Goal: Navigation & Orientation: Find specific page/section

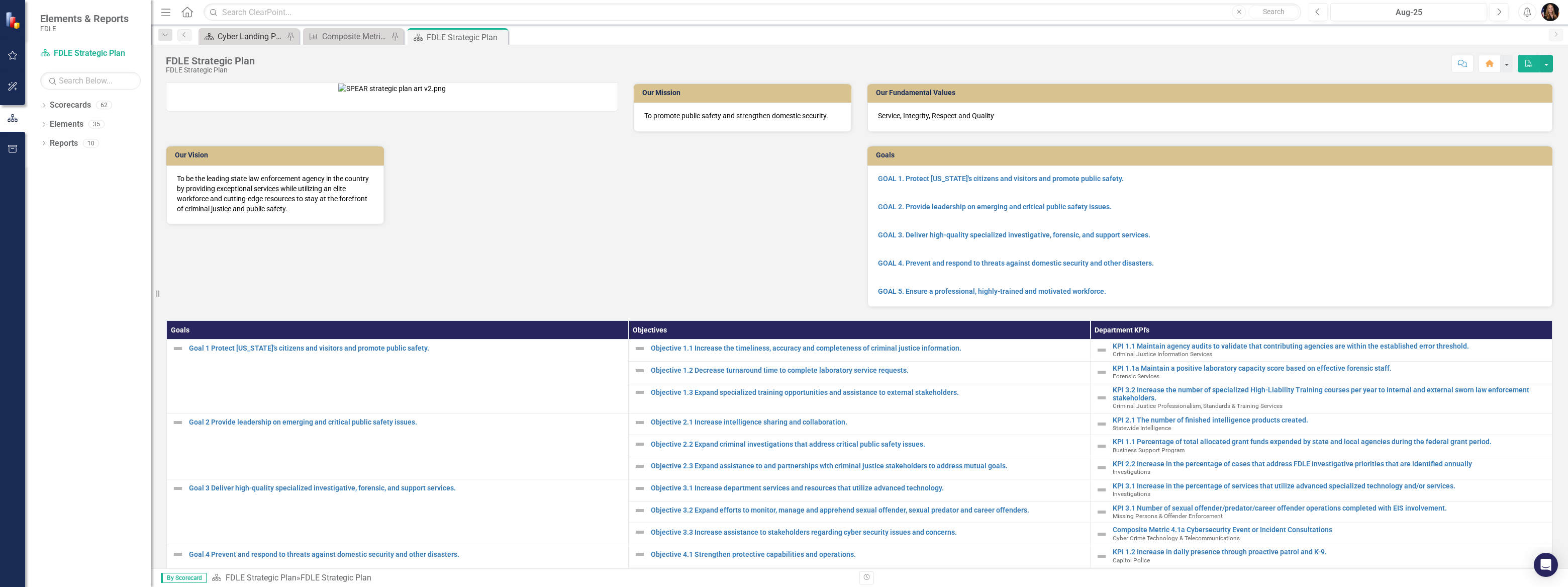
click at [250, 36] on div "Cyber Landing Page" at bounding box center [251, 37] width 67 height 13
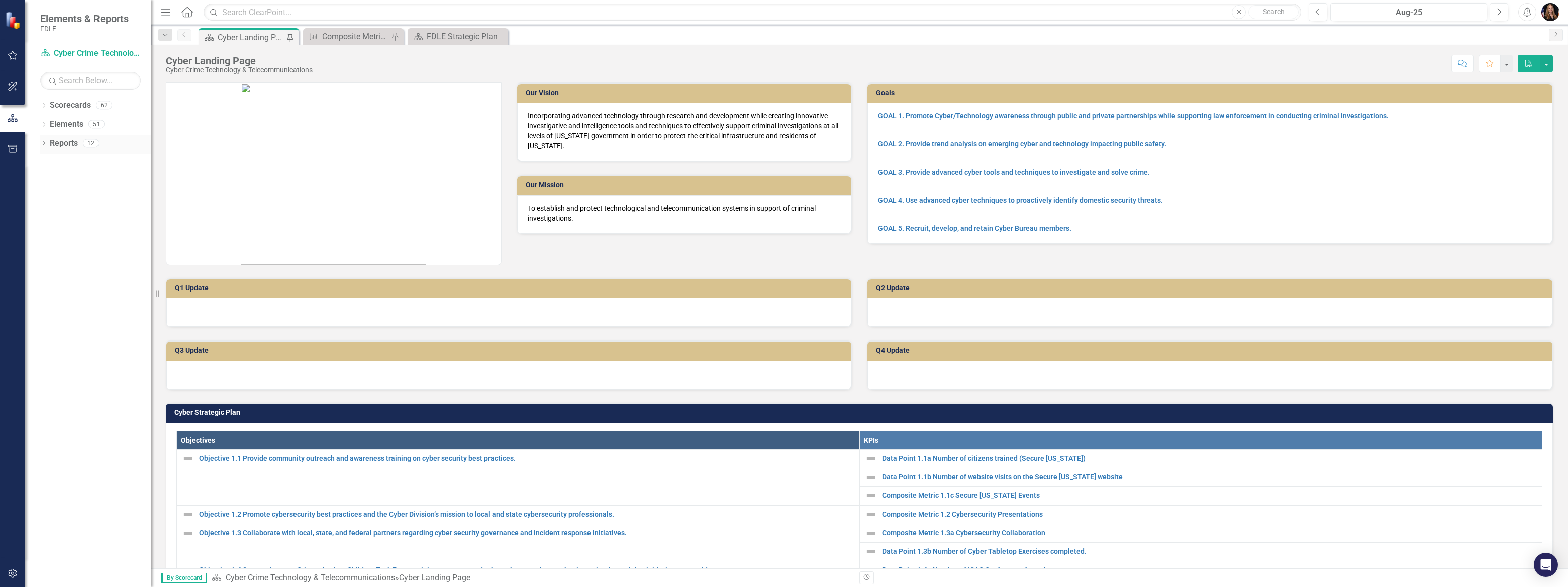
click at [47, 104] on div "Dropdown Scorecards 62" at bounding box center [94, 106] width 110 height 19
drag, startPoint x: 45, startPoint y: 123, endPoint x: 47, endPoint y: 131, distance: 8.2
click at [45, 121] on div "Dropdown" at bounding box center [44, 125] width 7 height 8
click at [45, 109] on div "Dropdown" at bounding box center [44, 106] width 7 height 8
click at [50, 163] on icon "Dropdown" at bounding box center [49, 162] width 7 height 6
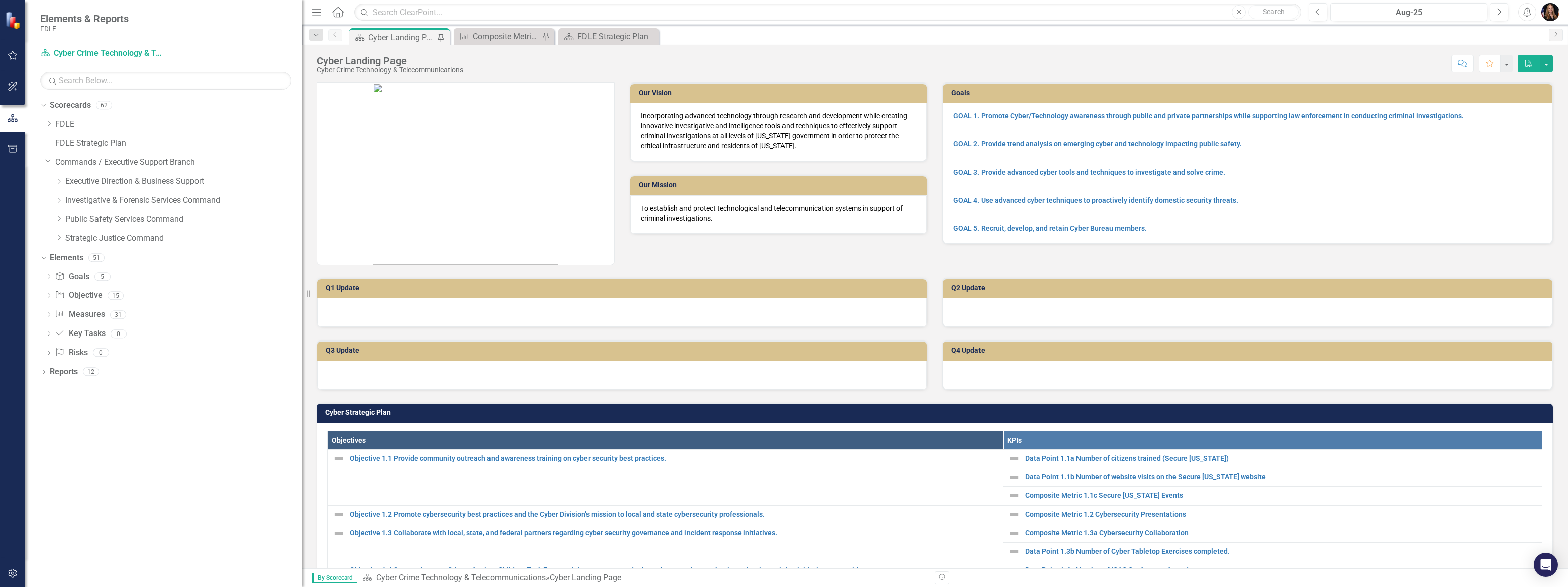
drag, startPoint x: 156, startPoint y: 224, endPoint x: 402, endPoint y: 253, distance: 247.7
click at [404, 255] on div "Elements & Reports FDLE Scorecard Cyber Crime Technology & Telecommunications S…" at bounding box center [784, 294] width 1568 height 587
click at [65, 216] on div "Dropdown" at bounding box center [60, 219] width 10 height 8
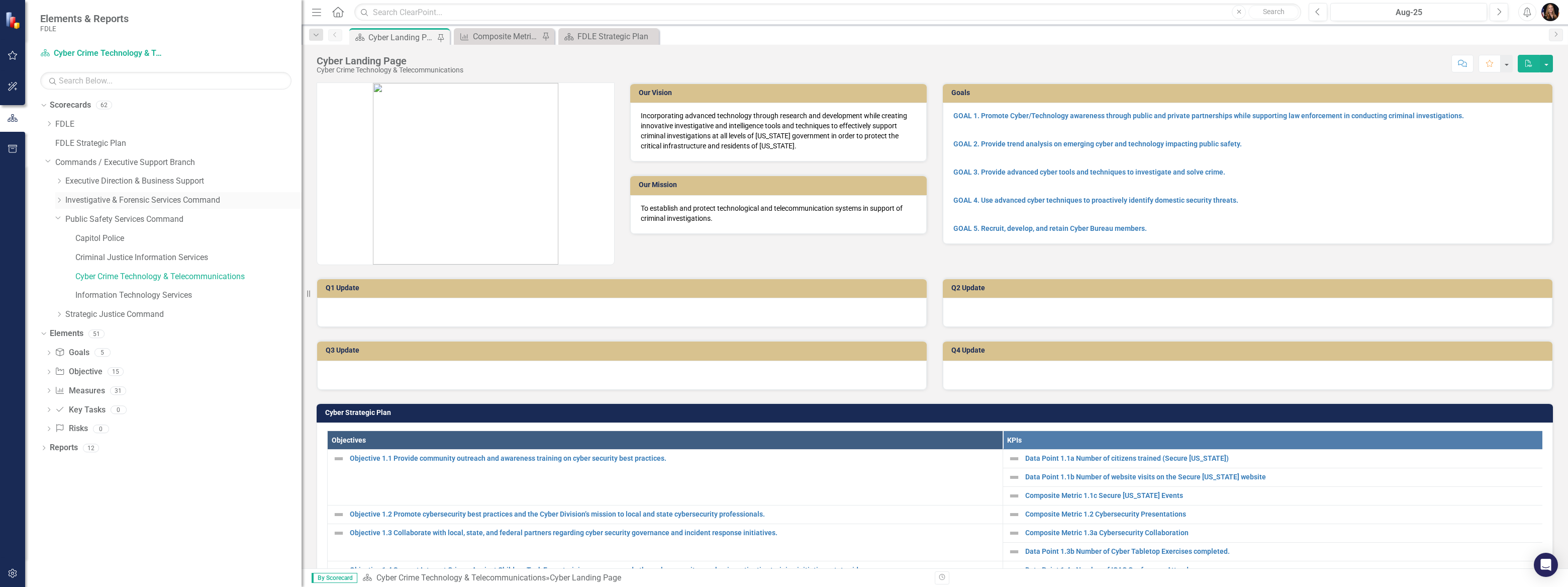
drag, startPoint x: 56, startPoint y: 199, endPoint x: 57, endPoint y: 206, distance: 7.1
click at [57, 198] on icon "Dropdown" at bounding box center [59, 200] width 7 height 6
click at [72, 238] on div "Dropdown" at bounding box center [70, 238] width 10 height 8
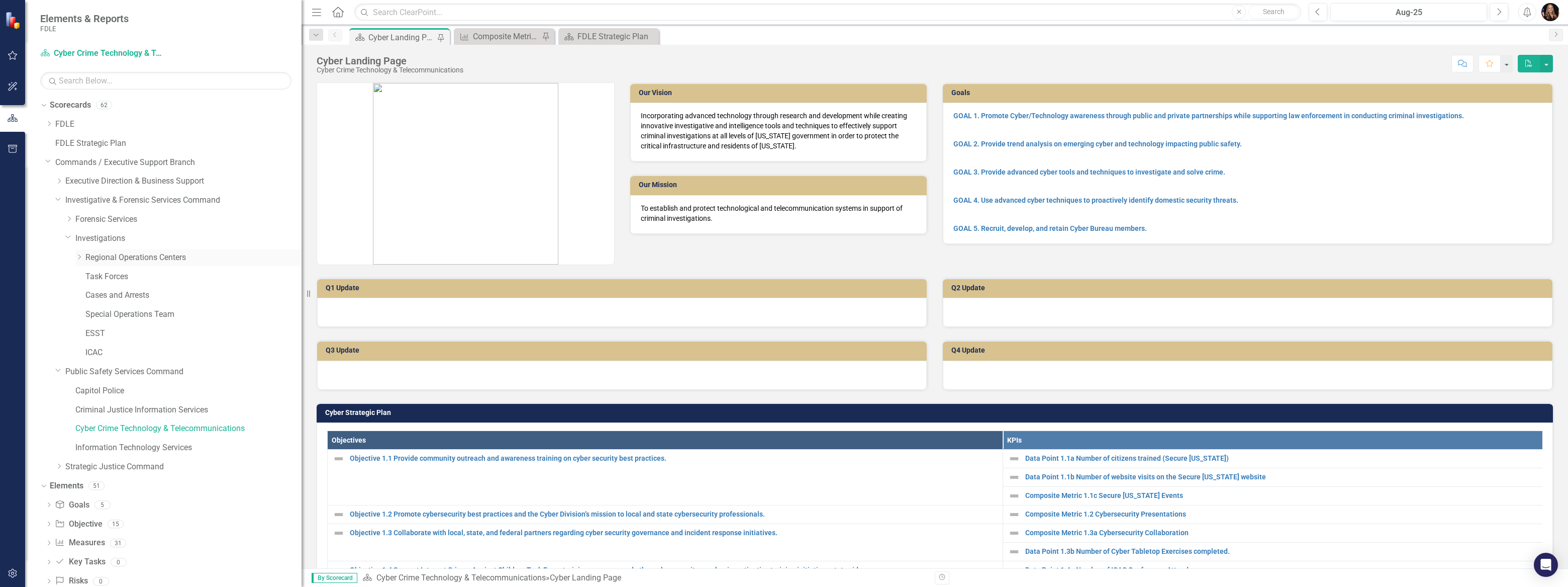
click at [108, 258] on link "Regional Operations Centers" at bounding box center [193, 257] width 217 height 11
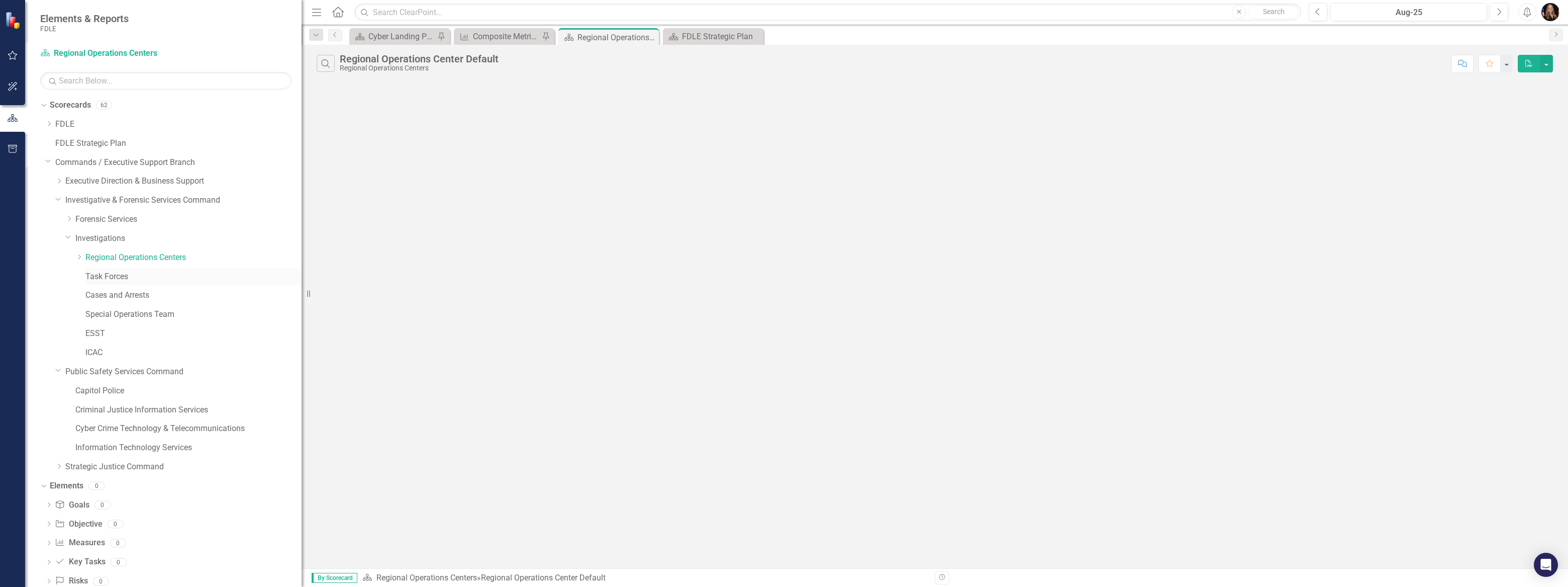
click at [103, 271] on link "Task Forces" at bounding box center [193, 277] width 217 height 11
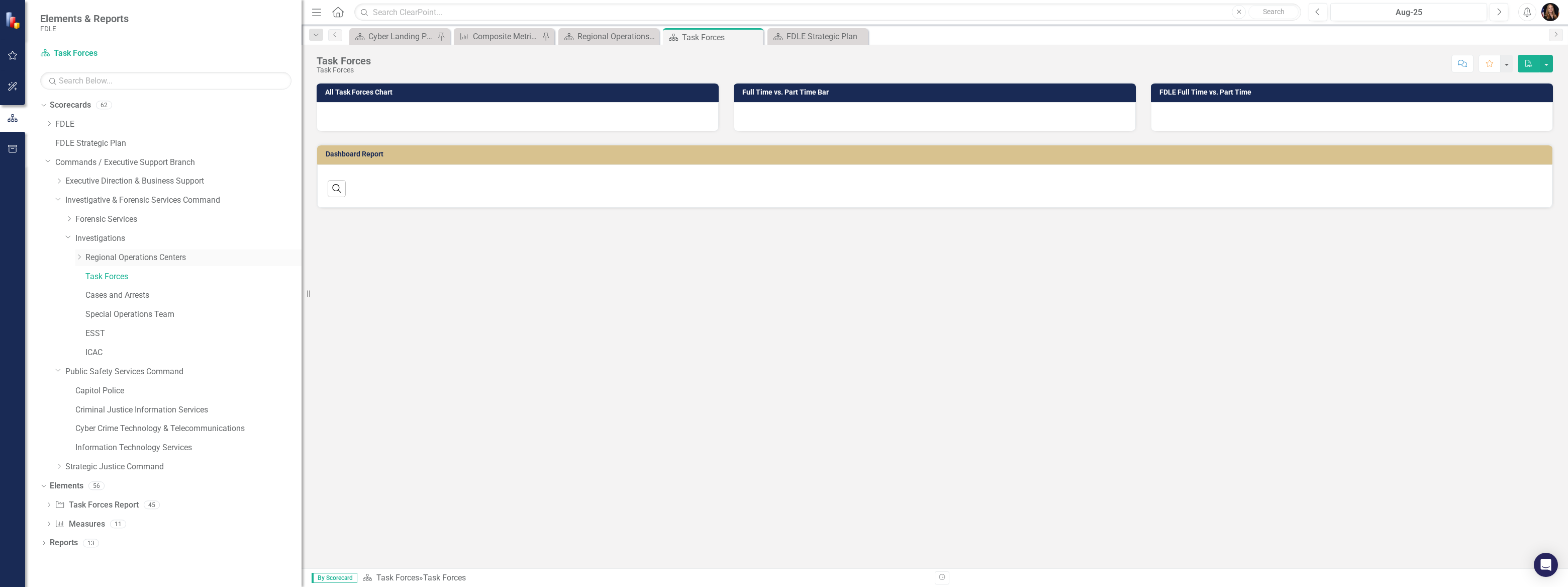
click at [104, 258] on link "Regional Operations Centers" at bounding box center [193, 257] width 217 height 11
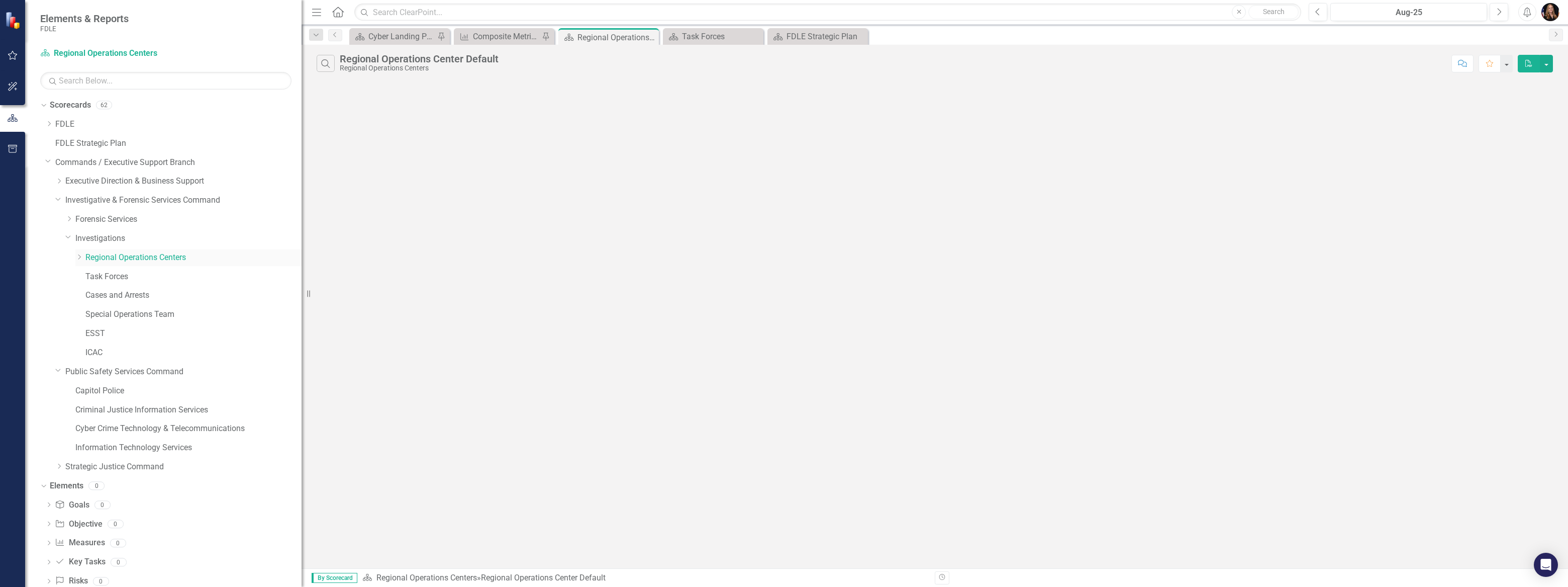
click at [77, 258] on icon "Dropdown" at bounding box center [79, 256] width 7 height 6
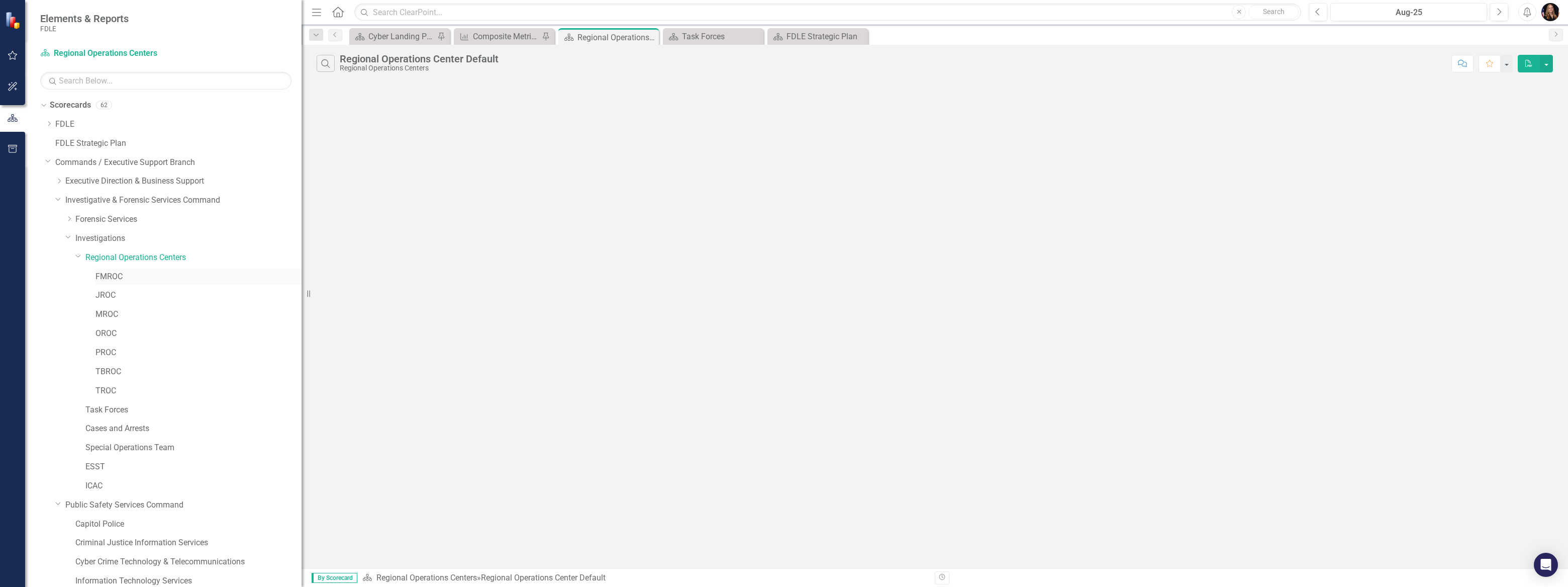
click at [110, 280] on link "FMROC" at bounding box center [198, 277] width 206 height 11
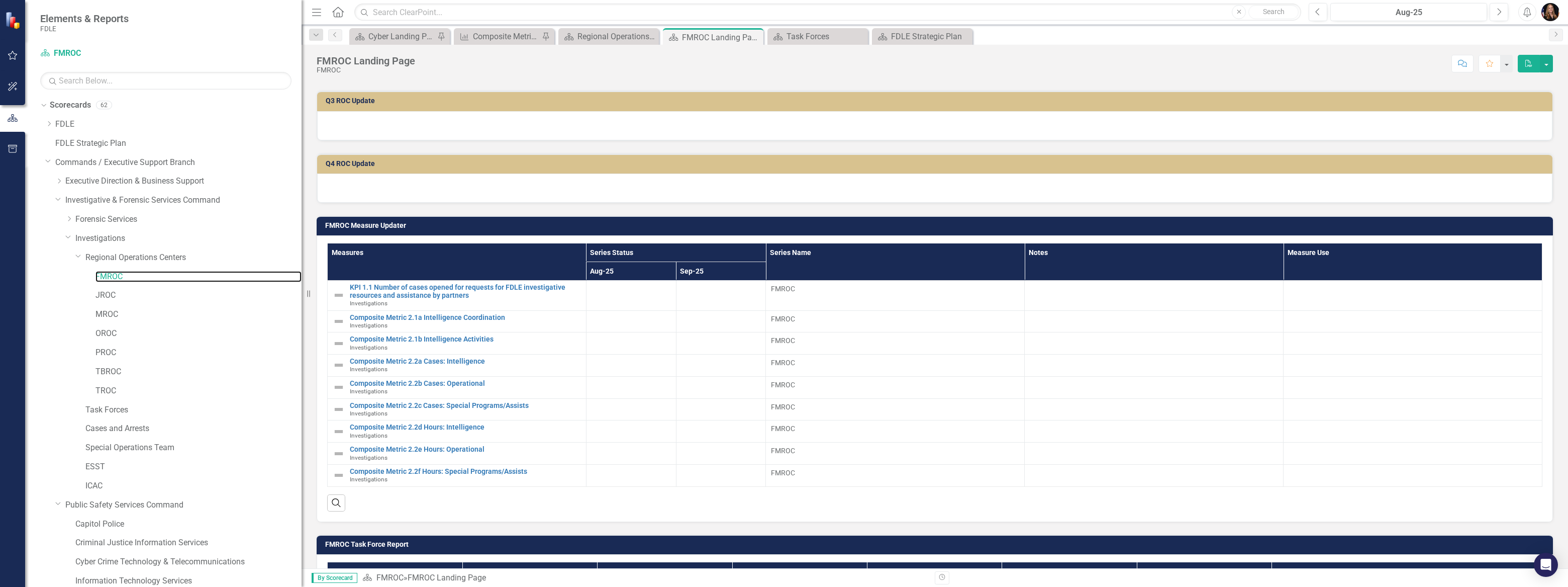
scroll to position [319, 0]
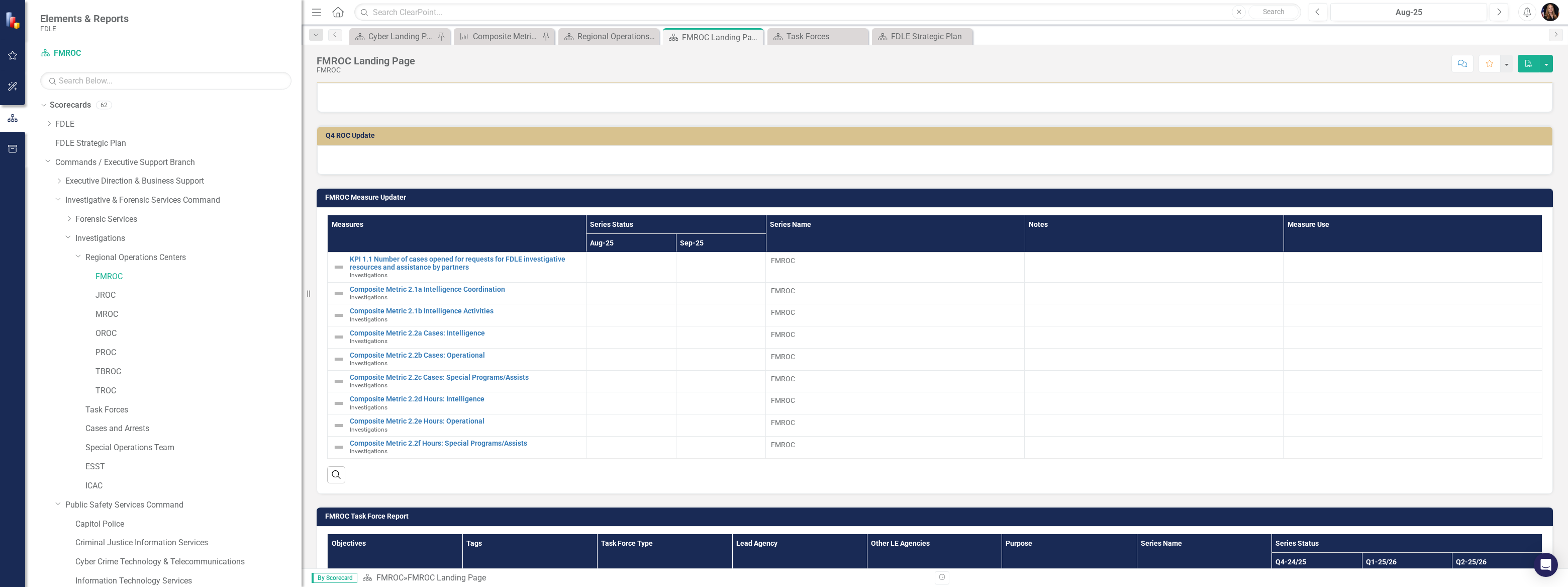
drag, startPoint x: 75, startPoint y: 254, endPoint x: 75, endPoint y: 267, distance: 13.0
click at [75, 253] on icon "Dropdown" at bounding box center [78, 256] width 6 height 7
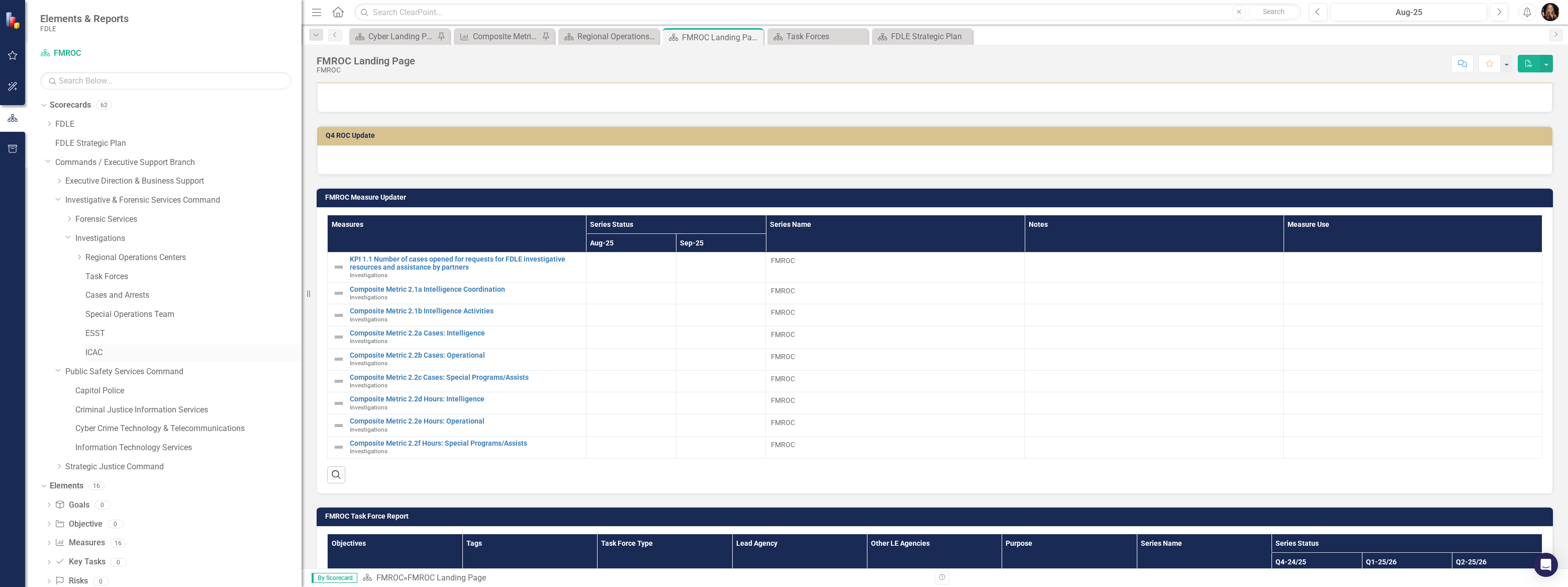
click at [92, 354] on link "ICAC" at bounding box center [193, 353] width 217 height 11
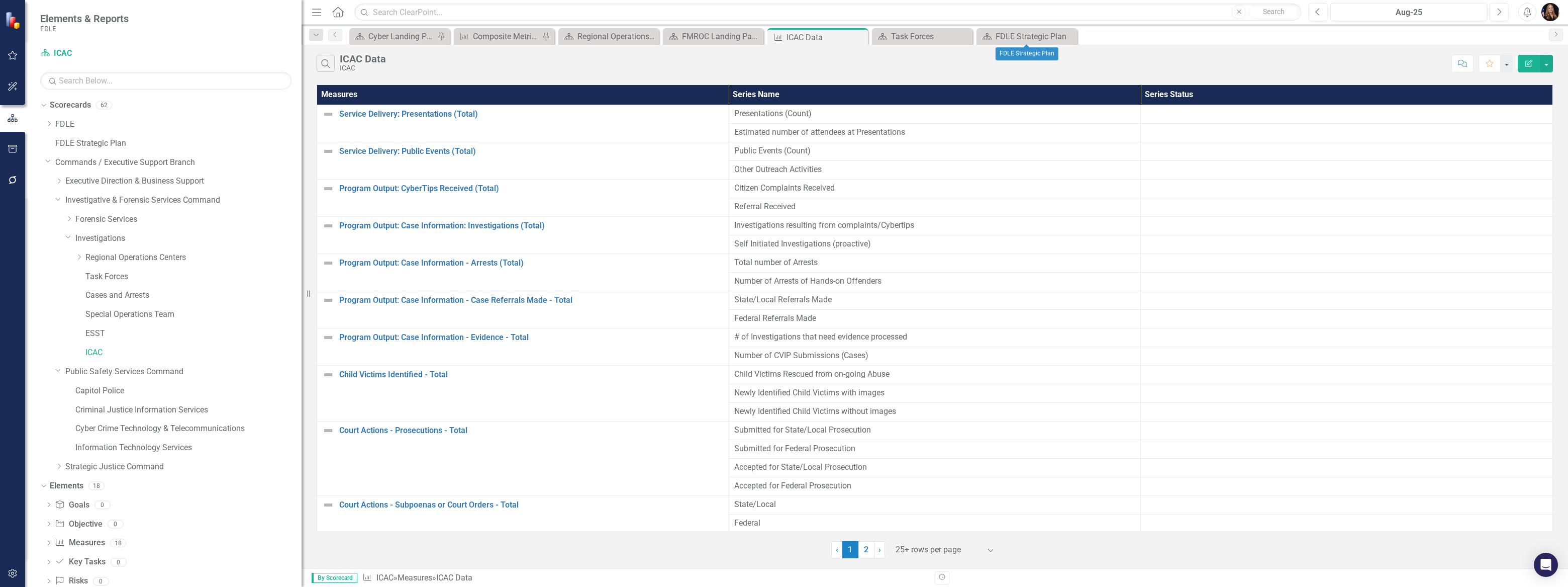
click at [0, 0] on icon "Close" at bounding box center [0, 0] width 0 height 0
click at [964, 37] on icon at bounding box center [964, 36] width 6 height 6
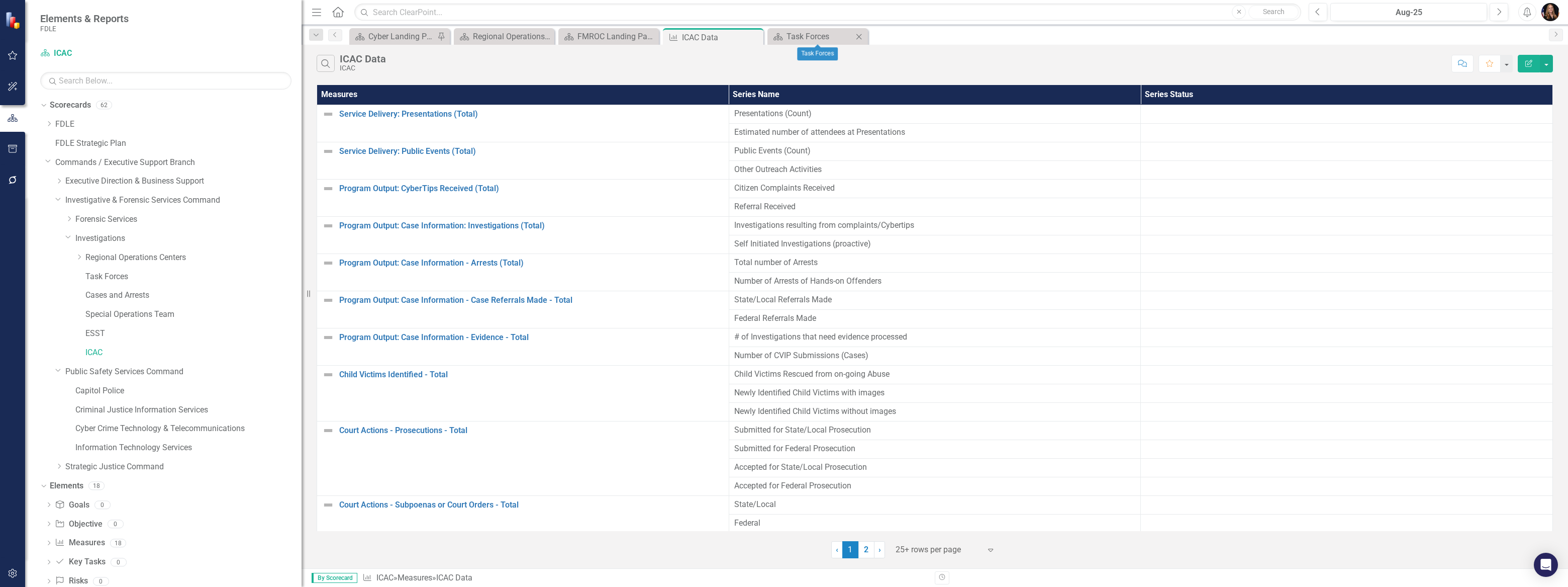
click at [860, 32] on icon "Close" at bounding box center [859, 36] width 10 height 8
click at [869, 548] on link "2" at bounding box center [866, 549] width 16 height 17
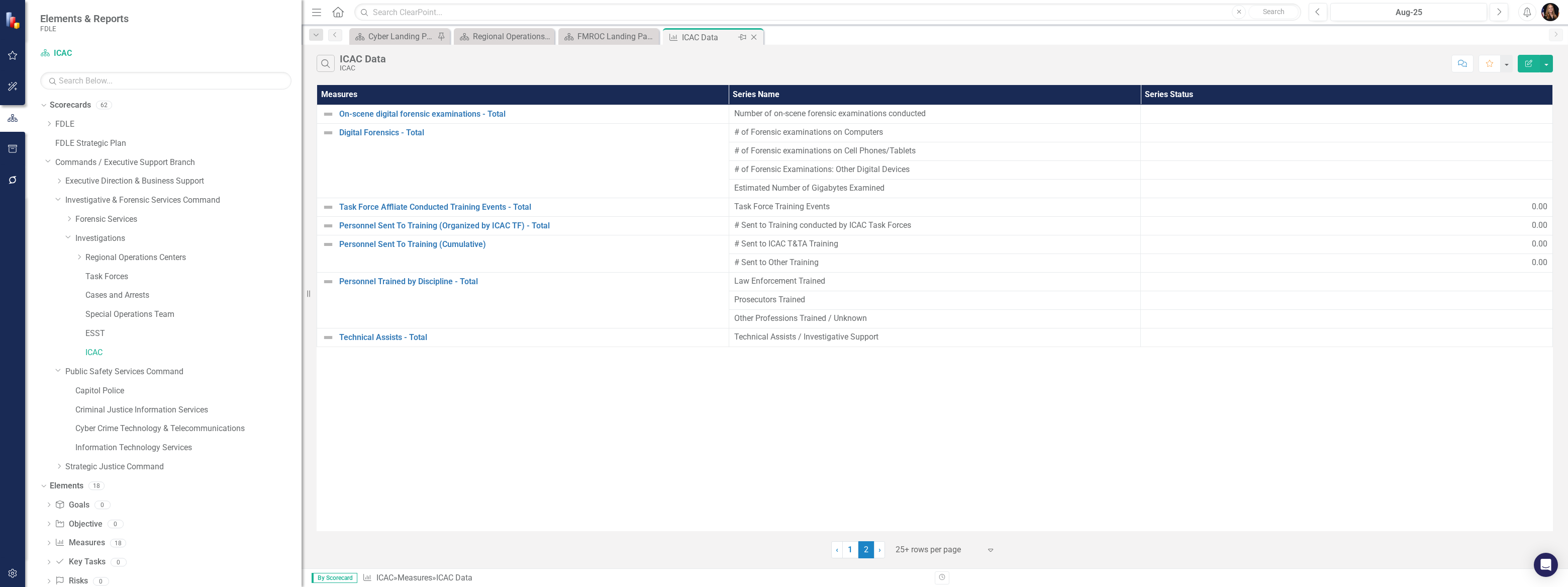
click at [752, 38] on icon "Close" at bounding box center [753, 37] width 10 height 8
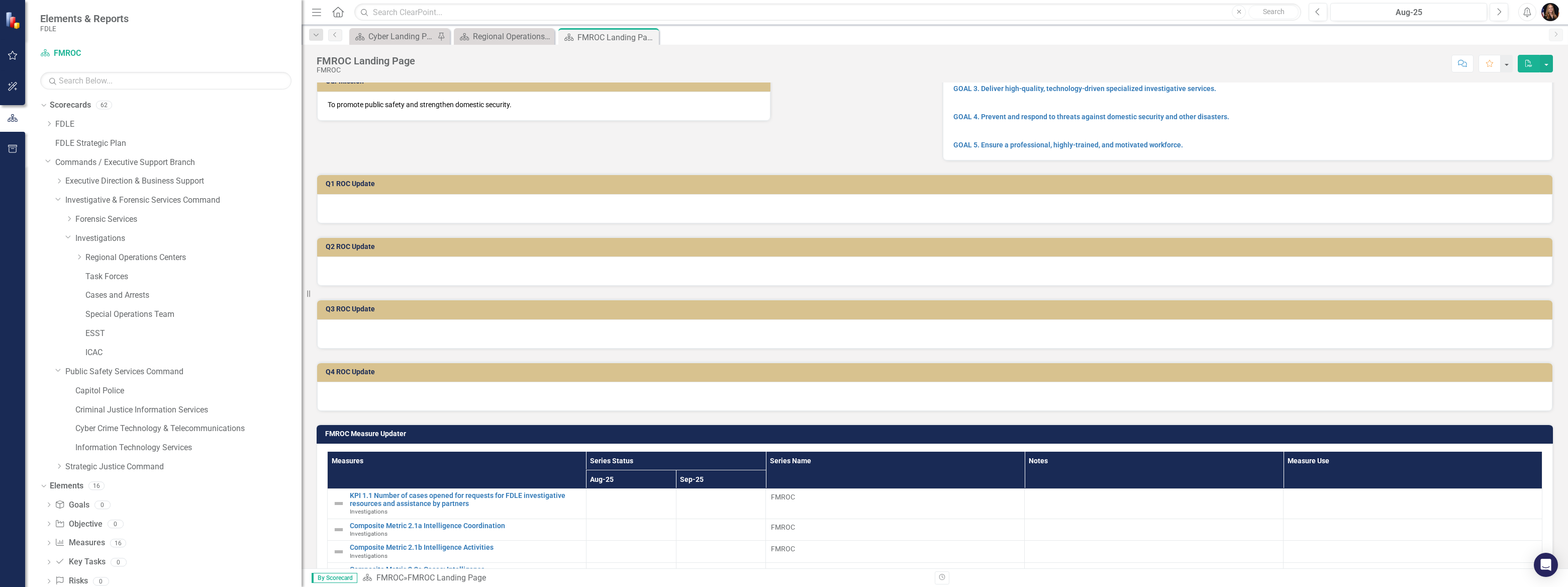
scroll to position [182, 0]
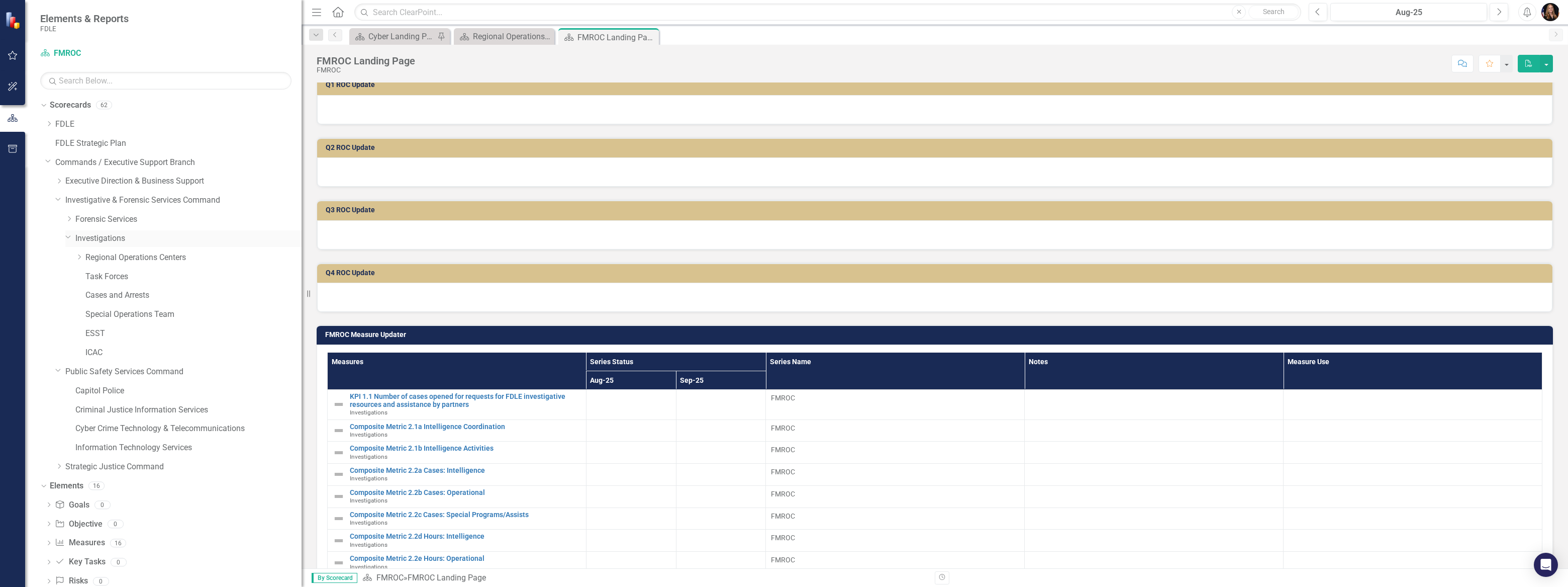
click at [68, 241] on div "Dropdown" at bounding box center [70, 238] width 10 height 5
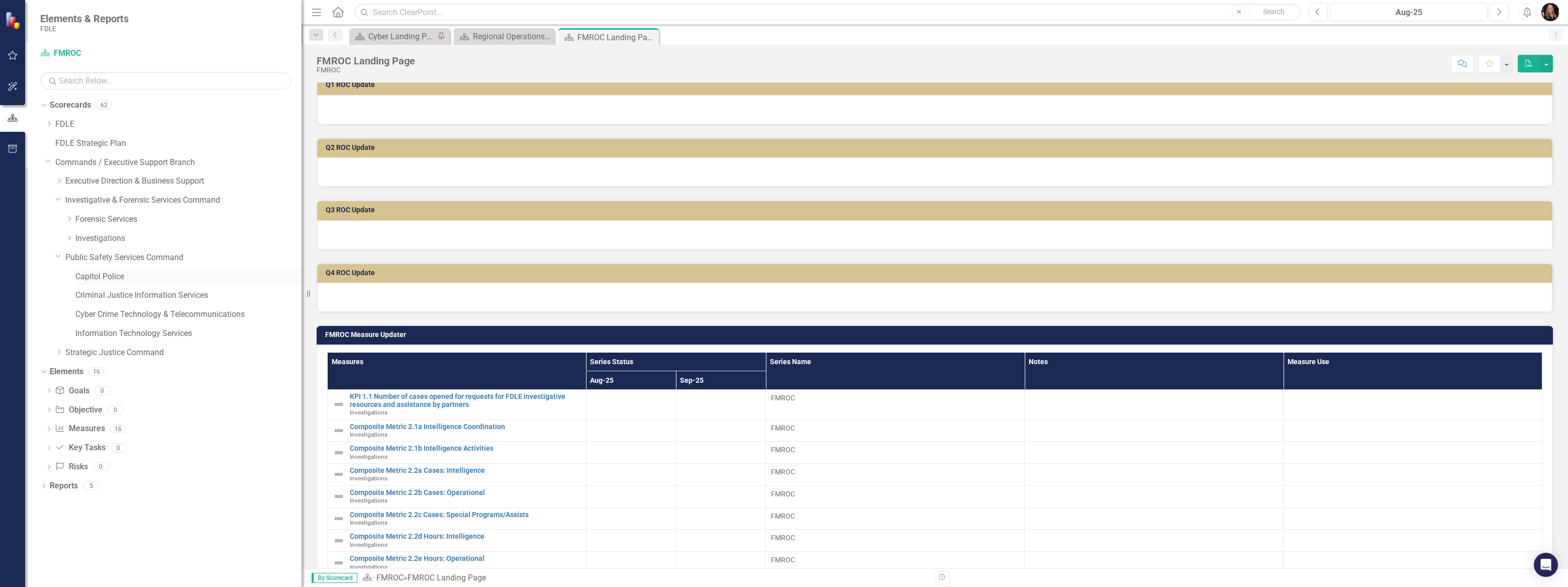
click at [106, 276] on link "Capitol Police" at bounding box center [188, 277] width 226 height 11
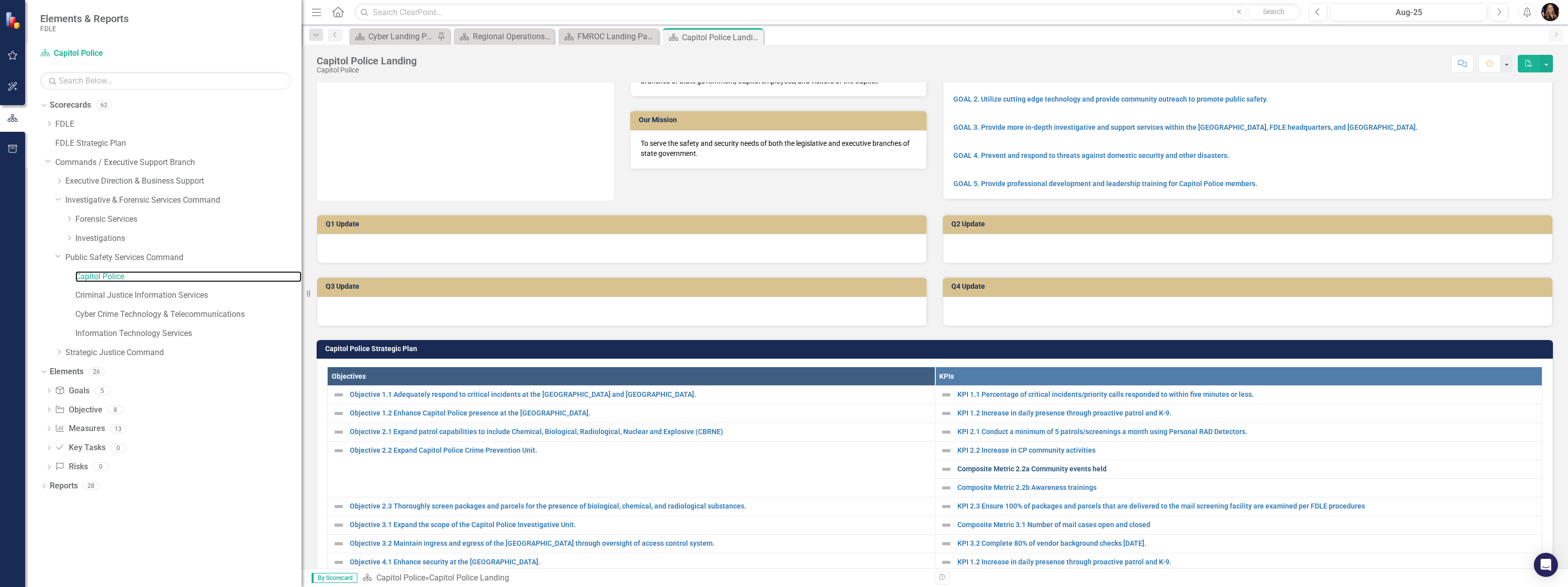
scroll to position [137, 0]
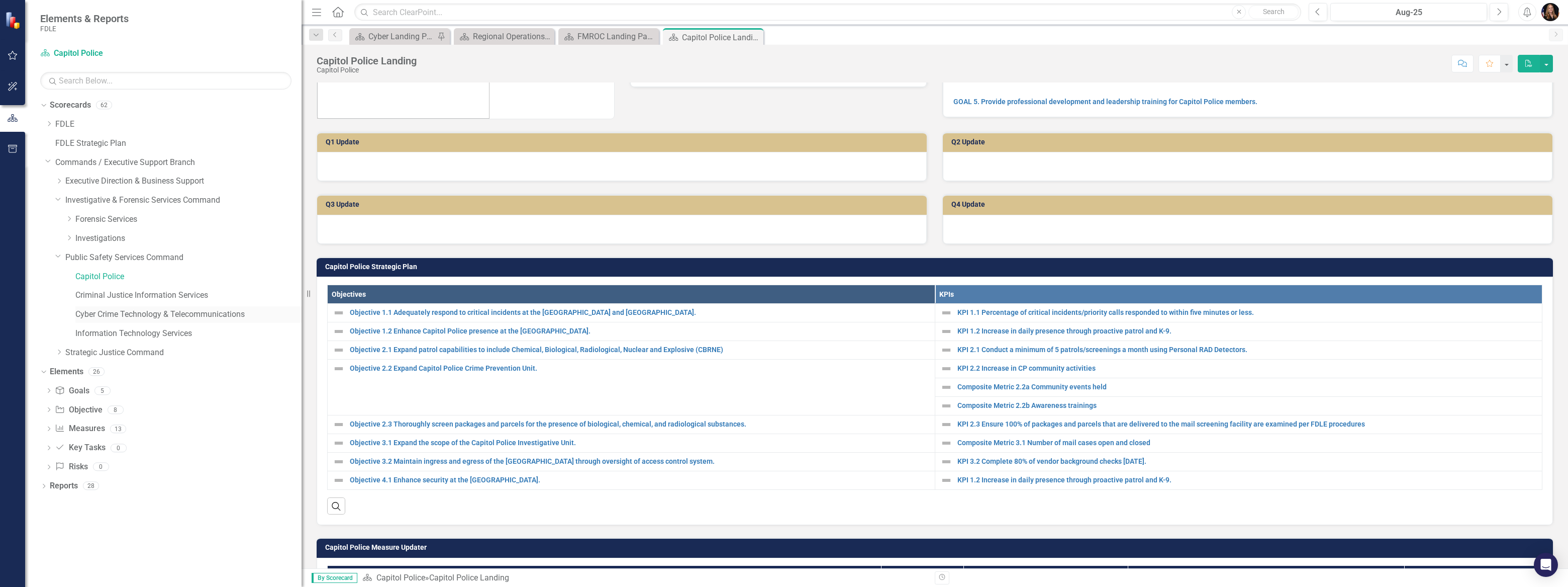
click at [147, 315] on link "Cyber Crime Technology & Telecommunications" at bounding box center [188, 314] width 226 height 11
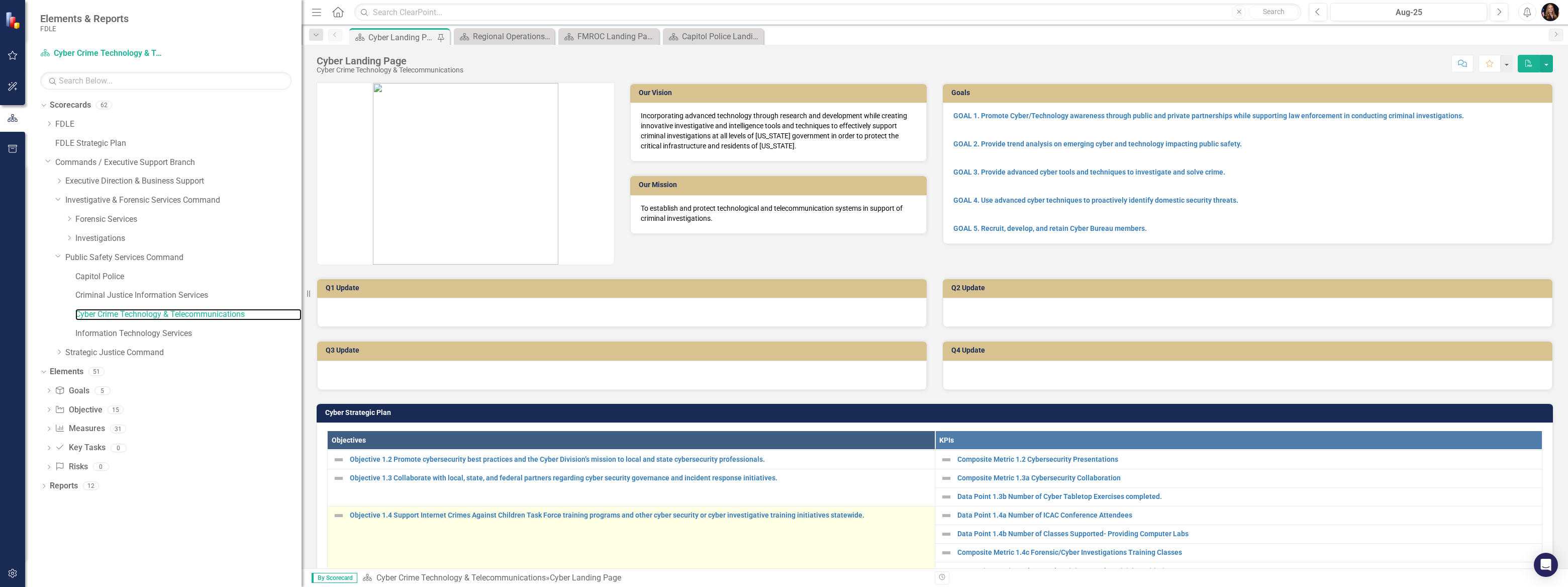
scroll to position [56, 0]
